Goal: Navigation & Orientation: Find specific page/section

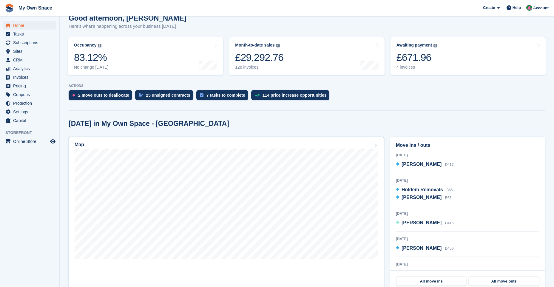
scroll to position [60, 0]
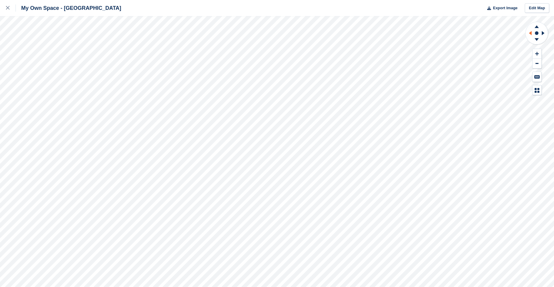
drag, startPoint x: 535, startPoint y: 26, endPoint x: 530, endPoint y: 35, distance: 10.4
click at [535, 27] on icon at bounding box center [535, 25] width 15 height 7
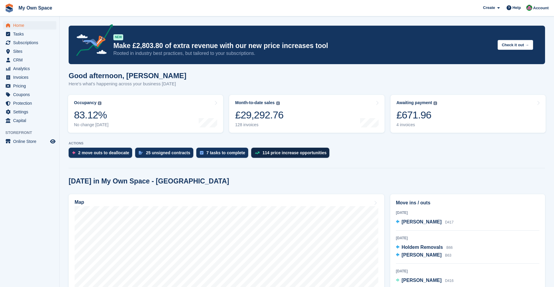
scroll to position [149, 0]
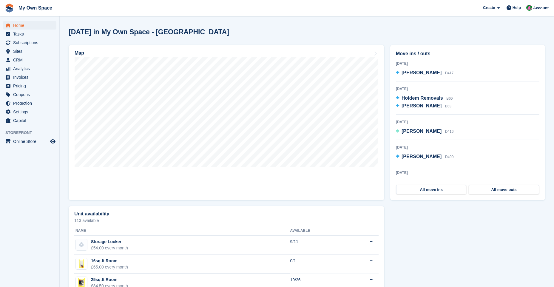
scroll to position [149, 0]
